Goal: Task Accomplishment & Management: Manage account settings

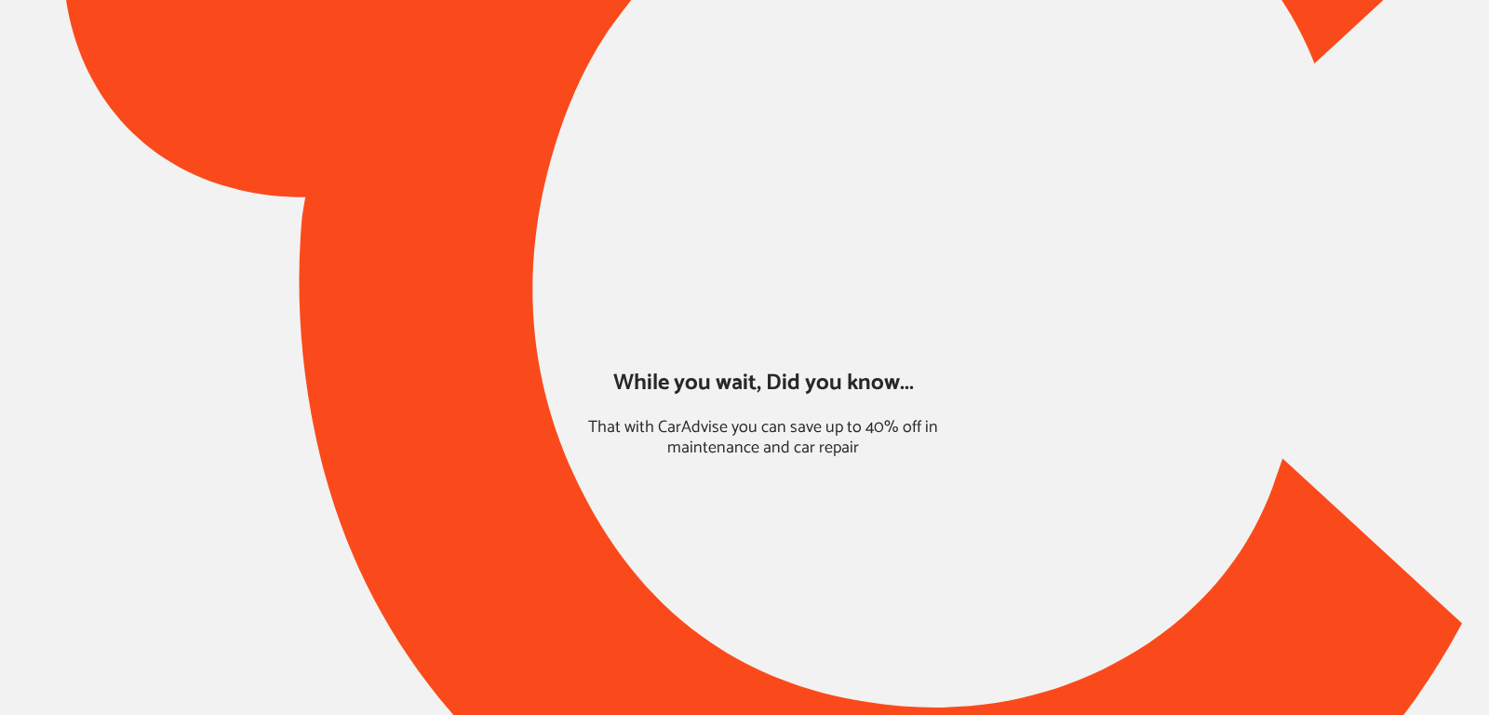
type input "*****"
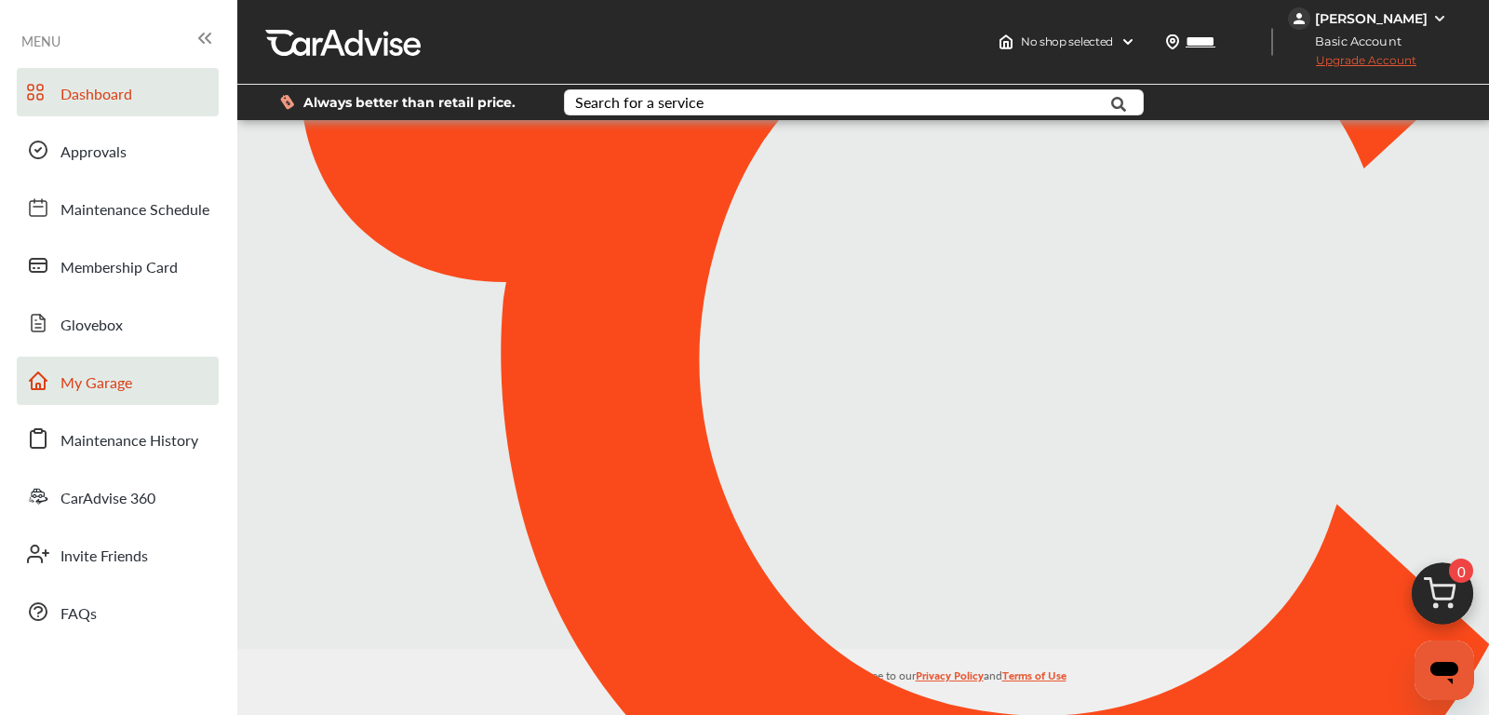
click at [136, 391] on link "My Garage" at bounding box center [118, 381] width 202 height 48
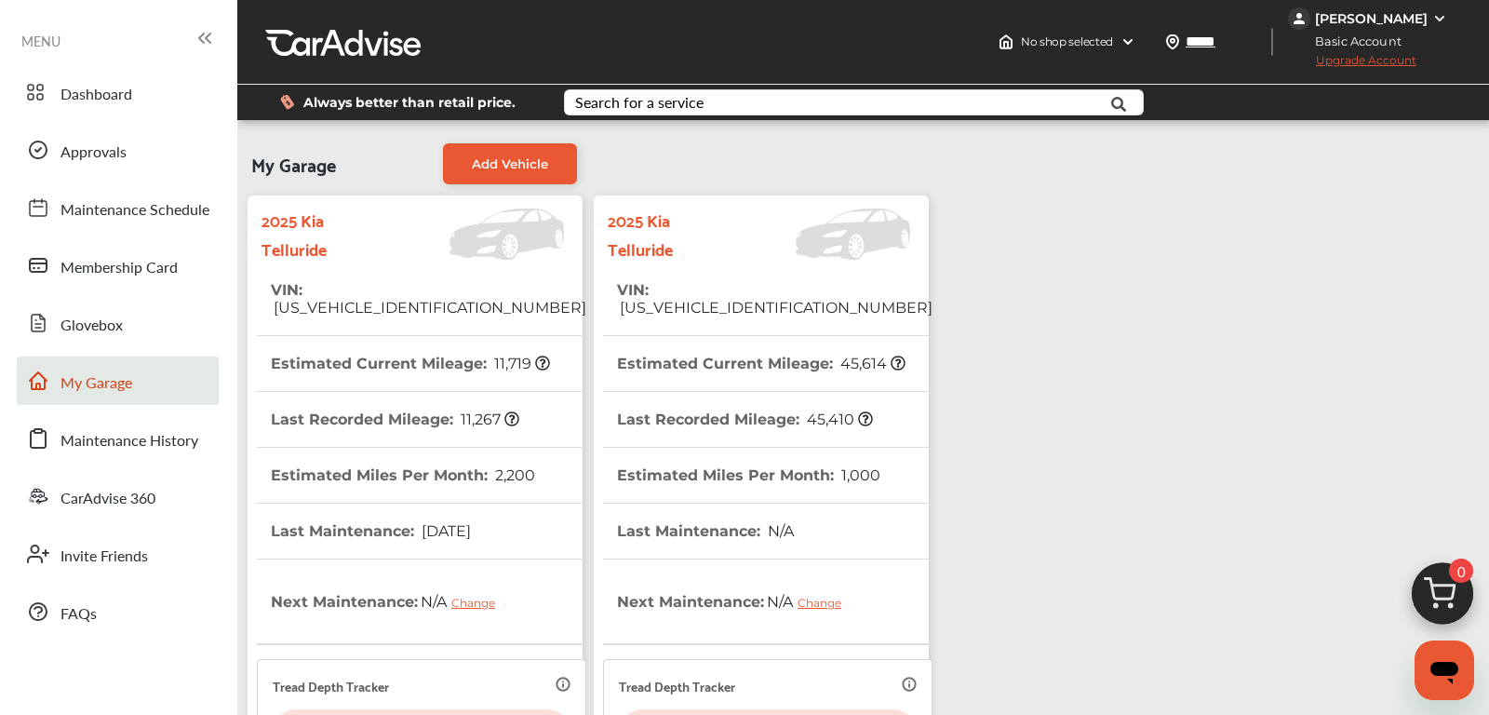
click at [733, 299] on span "[US_VEHICLE_IDENTIFICATION_NUMBER]" at bounding box center [775, 308] width 316 height 18
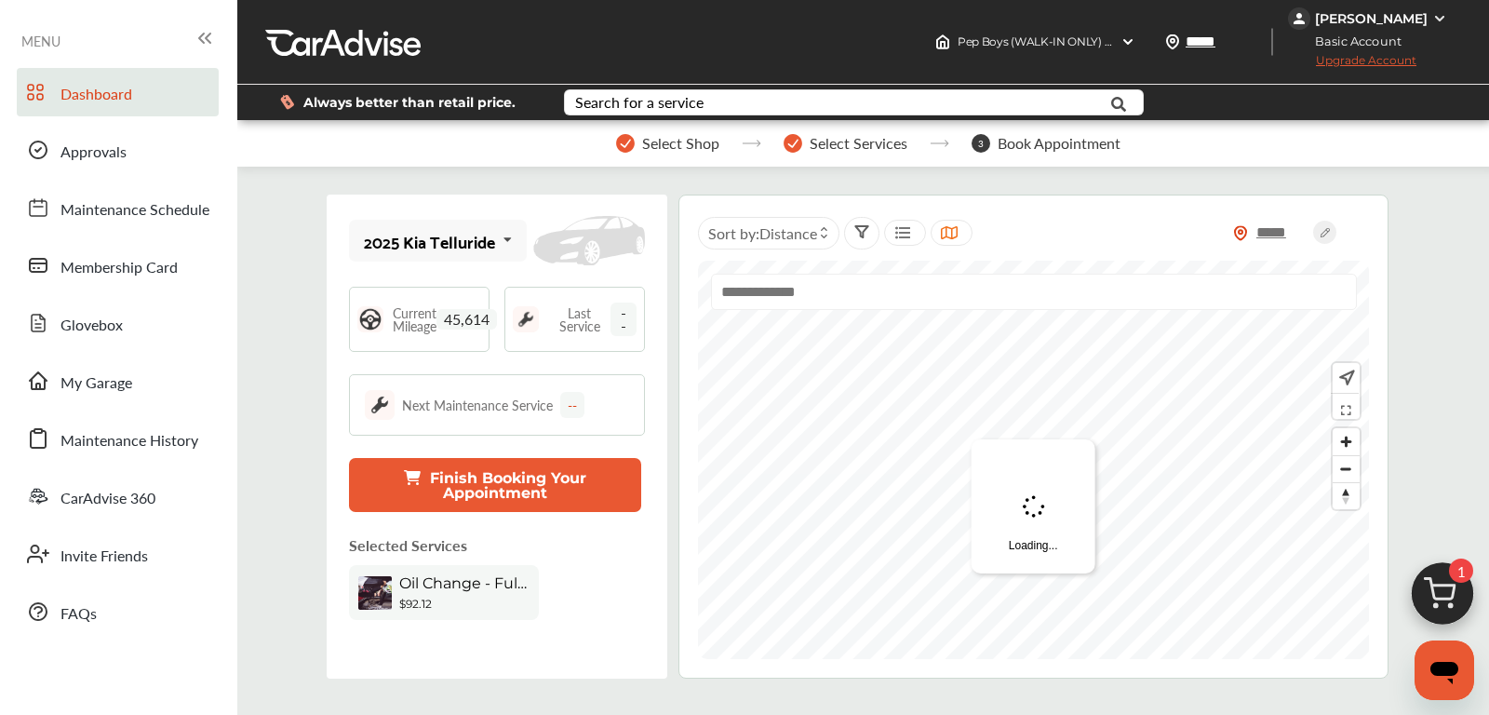
click at [463, 497] on button "Finish Booking Your Appointment" at bounding box center [494, 485] width 291 height 54
